Goal: Obtain resource: Obtain resource

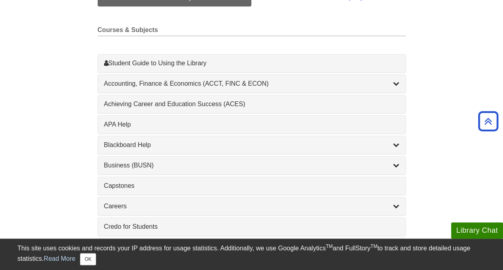
scroll to position [218, 0]
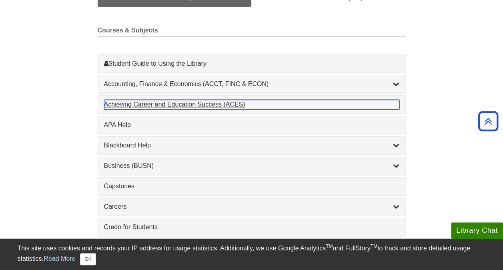
click at [174, 103] on div "Achieving Career and Education Success (ACES) , 1 guides" at bounding box center [251, 105] width 295 height 10
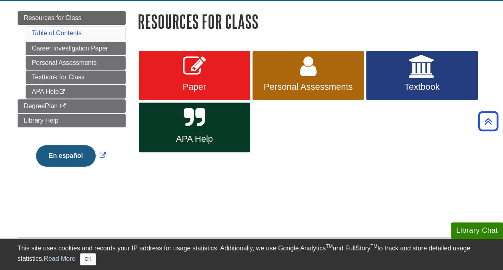
scroll to position [89, 0]
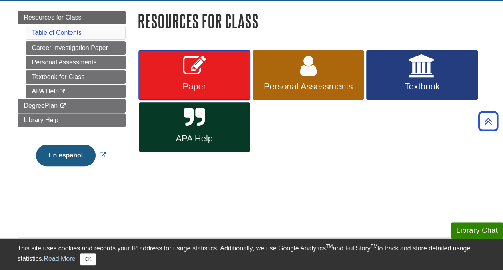
click at [232, 83] on span "Paper" at bounding box center [194, 86] width 99 height 10
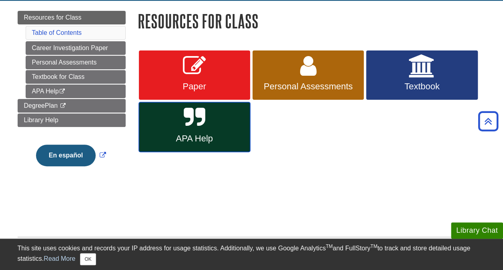
click at [215, 127] on link "APA Help" at bounding box center [194, 127] width 111 height 50
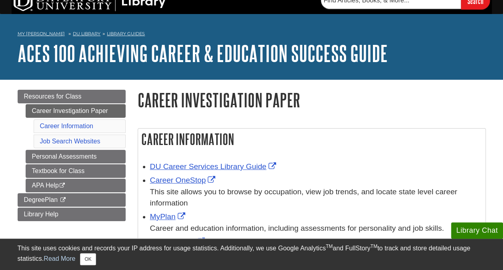
scroll to position [9, 0]
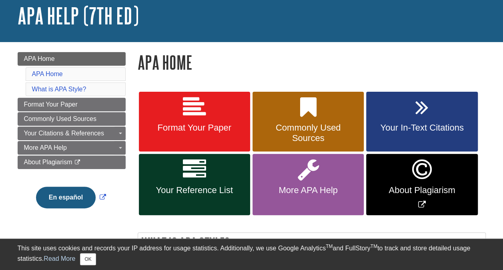
scroll to position [48, 0]
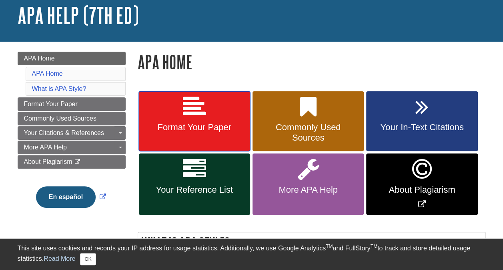
click at [215, 127] on span "Format Your Paper" at bounding box center [194, 127] width 99 height 10
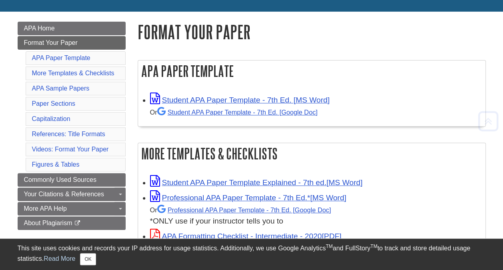
scroll to position [98, 0]
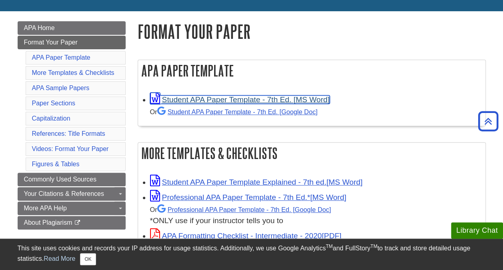
click at [231, 99] on link "Student APA Paper Template - 7th Ed. [MS Word]" at bounding box center [240, 99] width 180 height 8
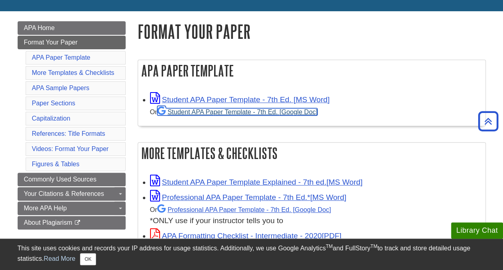
click at [221, 110] on link "Student APA Paper Template - 7th Ed. [Google Doc]" at bounding box center [237, 111] width 160 height 7
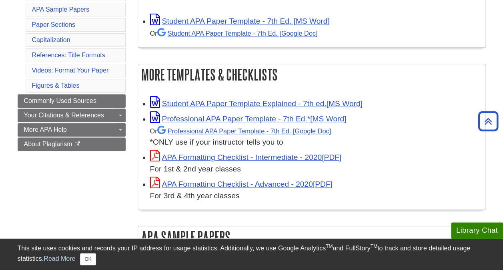
scroll to position [177, 0]
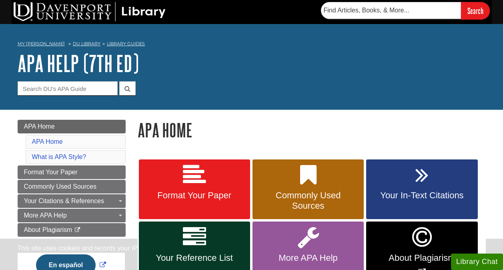
scroll to position [48, 0]
